Goal: Information Seeking & Learning: Understand process/instructions

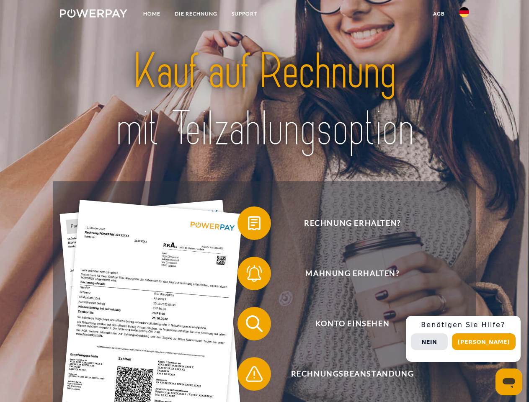
click at [93, 15] on img at bounding box center [93, 13] width 67 height 8
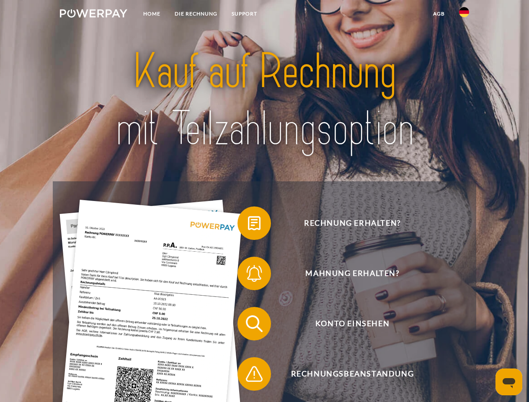
click at [464, 15] on img at bounding box center [464, 12] width 10 height 10
click at [438, 14] on link "agb" at bounding box center [439, 13] width 26 height 15
click at [248, 225] on span at bounding box center [242, 223] width 42 height 42
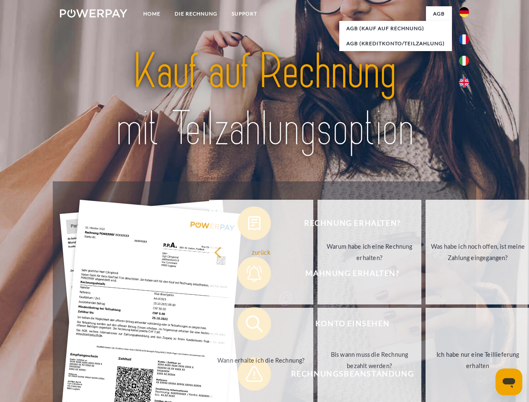
click at [248, 275] on link "zurück" at bounding box center [261, 252] width 104 height 105
click at [248, 325] on link "Wann erhalte ich die Rechnung?" at bounding box center [261, 360] width 104 height 105
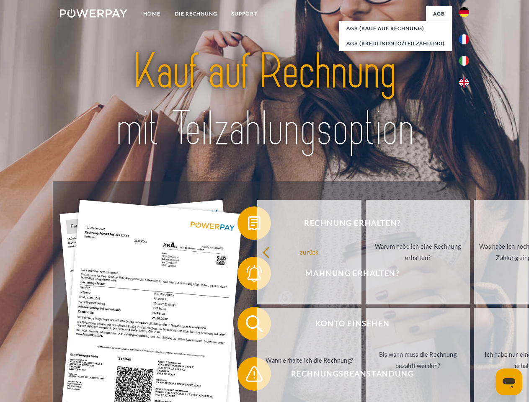
click at [248, 376] on span at bounding box center [242, 374] width 42 height 42
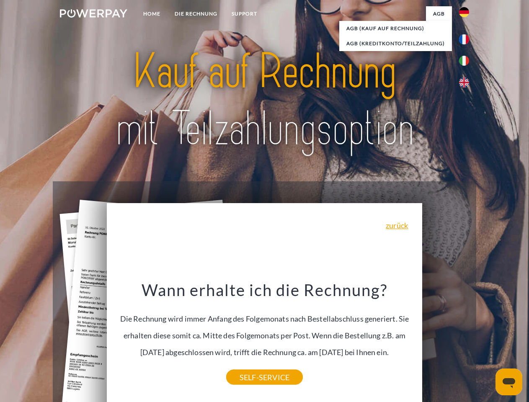
click at [466, 339] on div "Rechnung erhalten? Mahnung erhalten? Konto einsehen" at bounding box center [264, 348] width 423 height 335
click at [446, 340] on span "Konto einsehen" at bounding box center [352, 323] width 205 height 33
click at [487, 342] on header "Home DIE RECHNUNG SUPPORT" at bounding box center [264, 289] width 529 height 578
